Goal: Task Accomplishment & Management: Complete application form

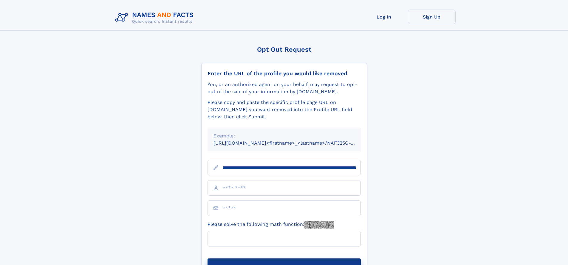
scroll to position [0, 65]
type input "**********"
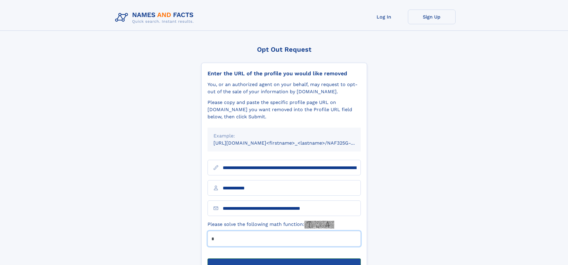
type input "*"
click at [284, 258] on button "Submit Opt Out Request" at bounding box center [284, 267] width 153 height 19
